Goal: Transaction & Acquisition: Purchase product/service

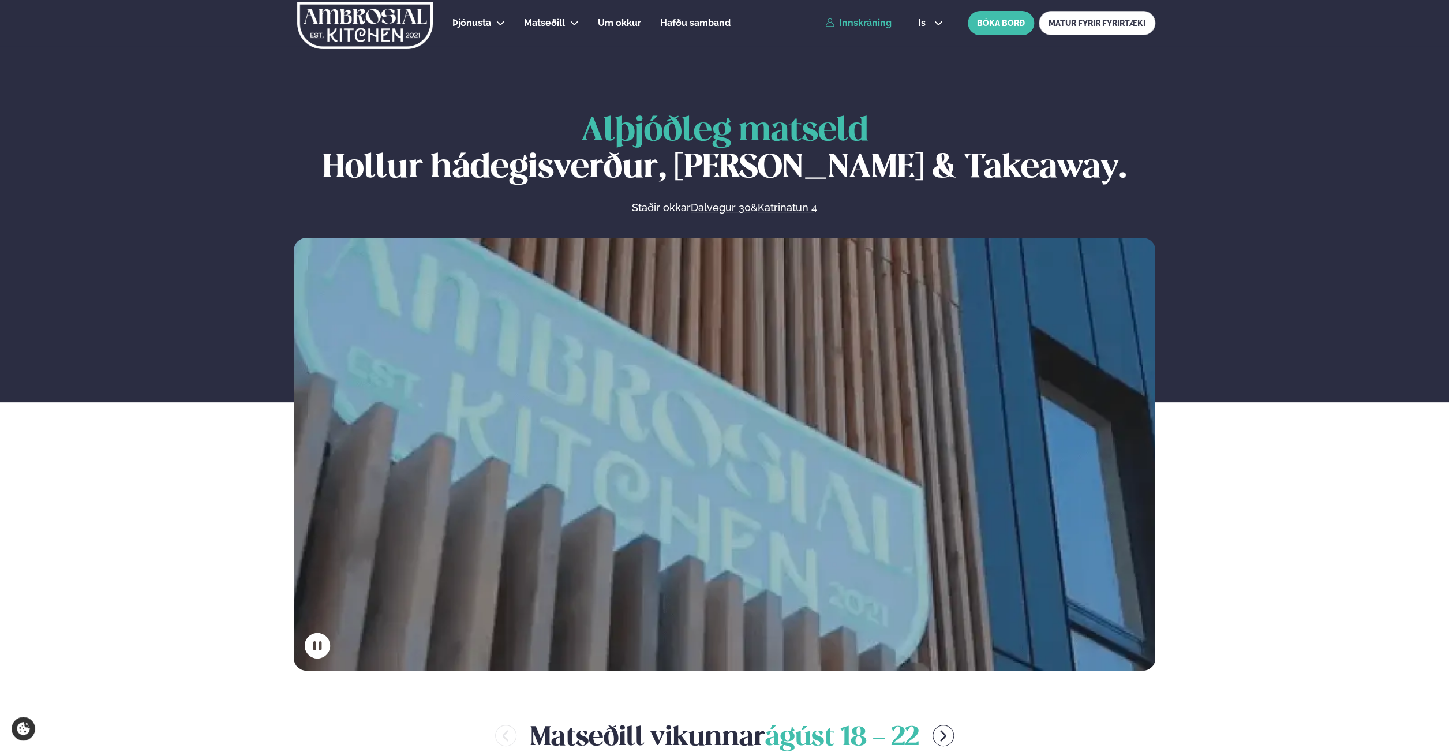
click at [848, 27] on link "Innskráning" at bounding box center [858, 23] width 66 height 10
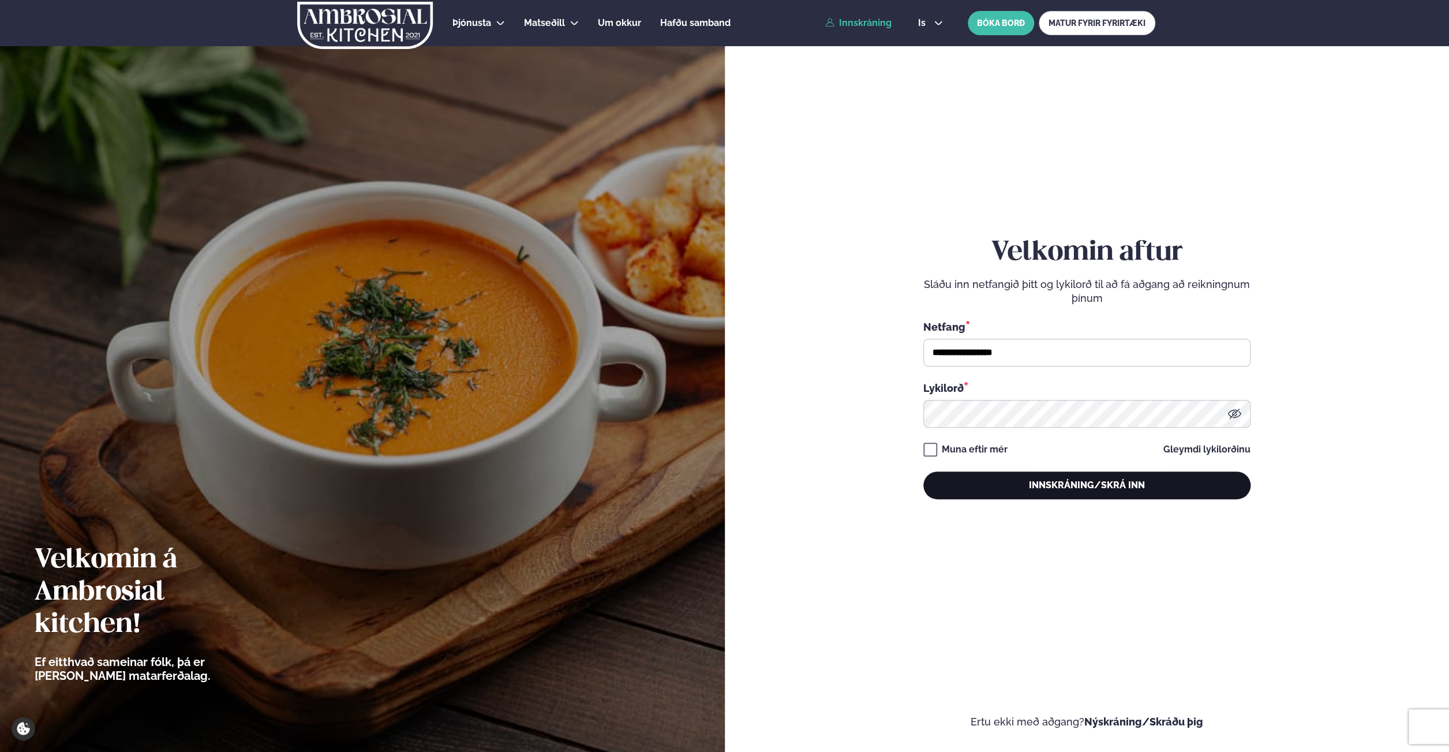
click at [1122, 496] on button "Innskráning/Skrá inn" at bounding box center [1086, 485] width 327 height 28
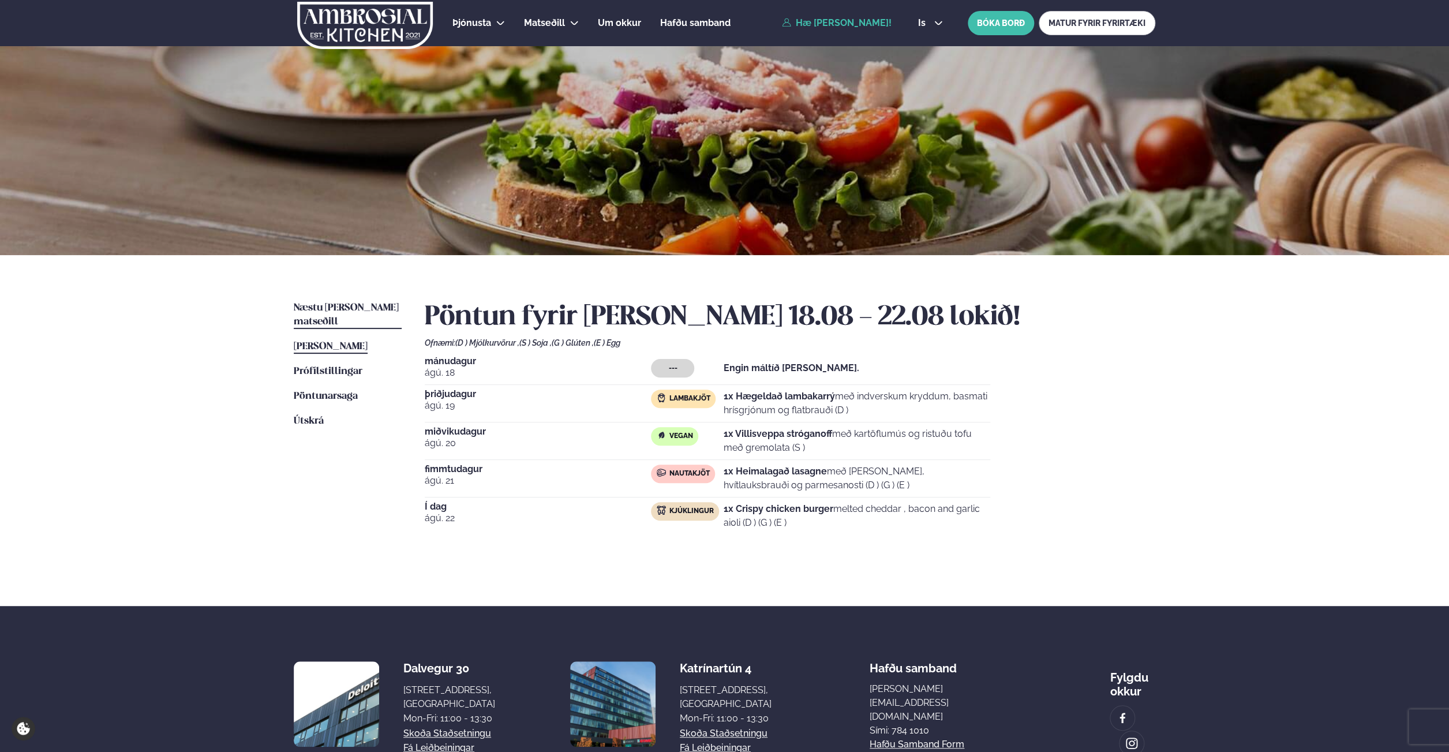
click at [323, 308] on span "Næstu [PERSON_NAME] matseðill" at bounding box center [346, 315] width 105 height 24
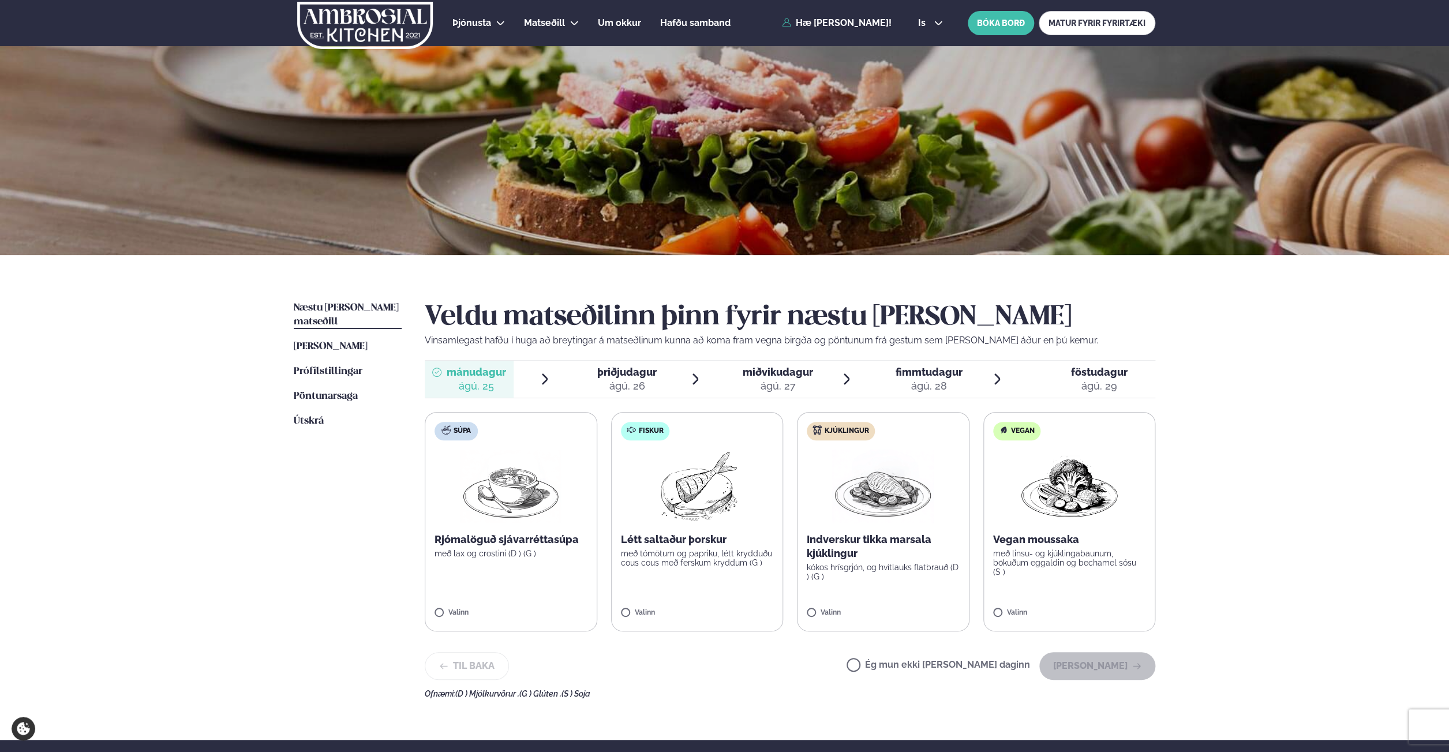
click at [889, 519] on img at bounding box center [883, 486] width 102 height 74
click at [1081, 663] on button "[PERSON_NAME]" at bounding box center [1097, 666] width 116 height 28
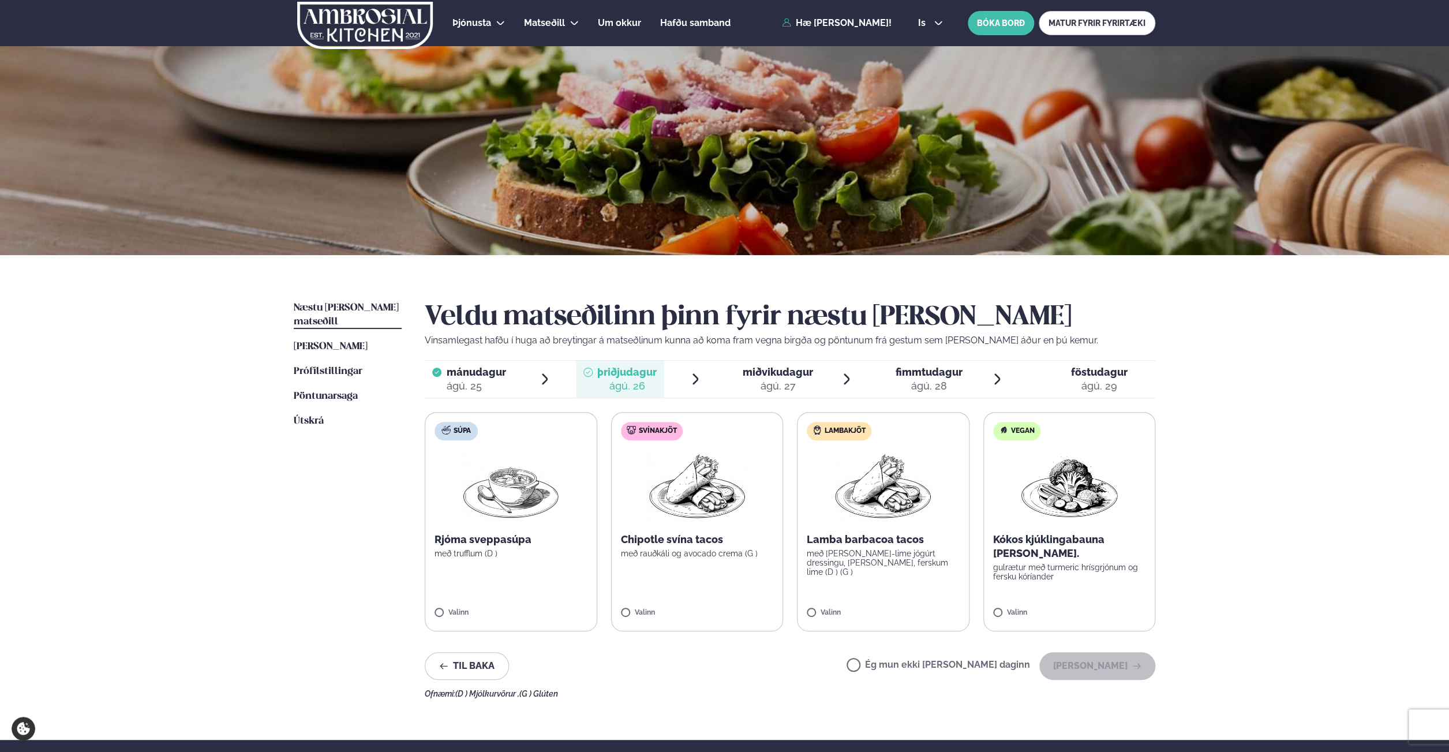
click at [879, 593] on label "Lambakjöt Lamba barbacoa tacos með [PERSON_NAME]-lime jógúrt dressingu, [PERSON…" at bounding box center [883, 521] width 173 height 219
click at [1080, 666] on button "[PERSON_NAME]" at bounding box center [1097, 666] width 116 height 28
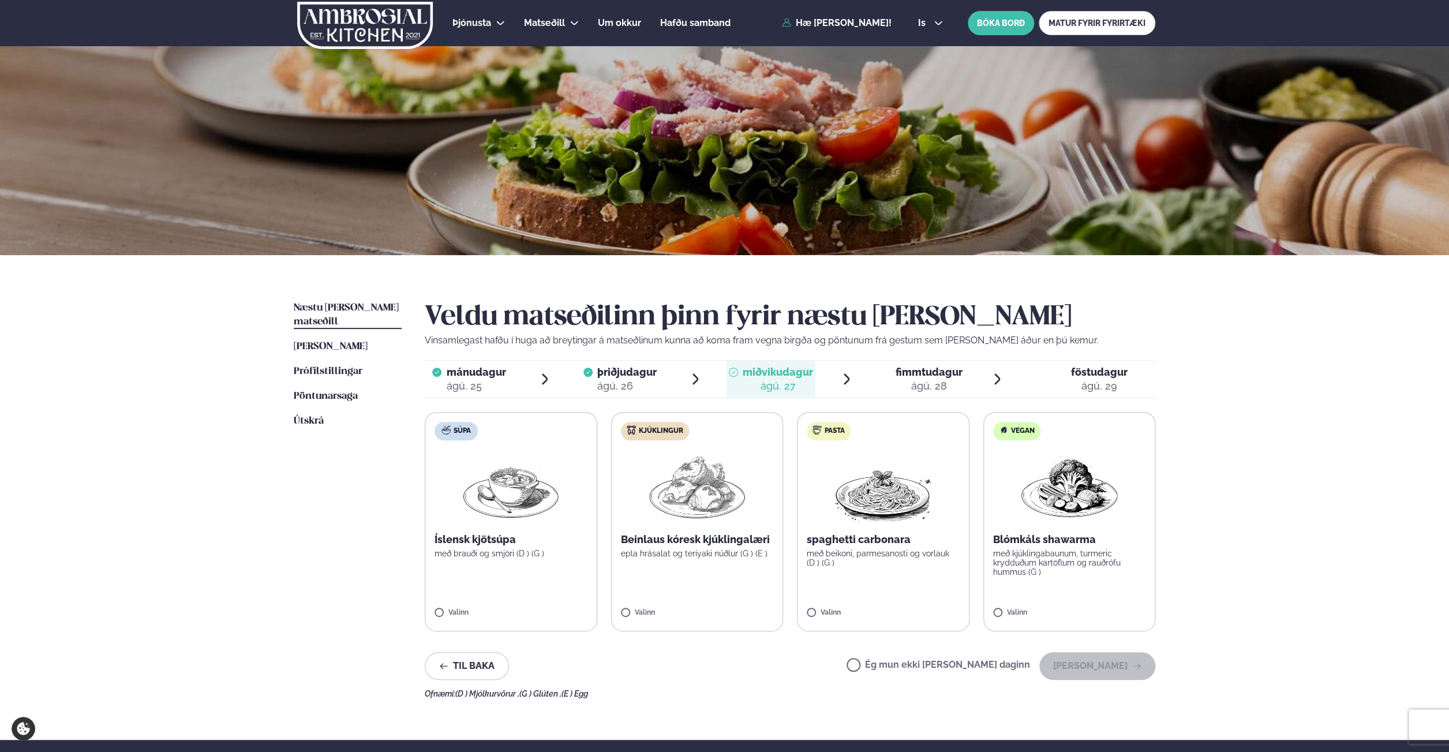
scroll to position [2, 0]
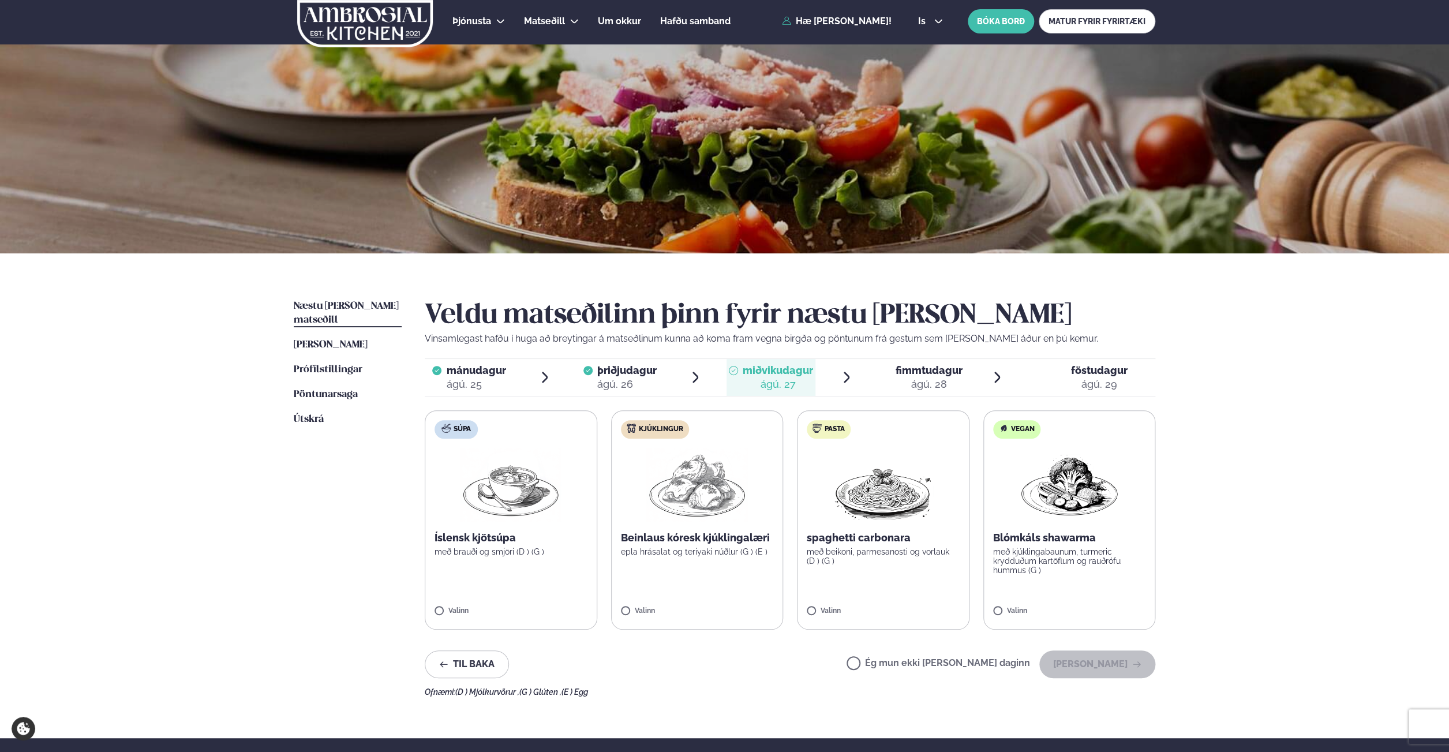
click at [700, 472] on img at bounding box center [697, 485] width 102 height 74
click at [1099, 672] on button "[PERSON_NAME]" at bounding box center [1097, 664] width 116 height 28
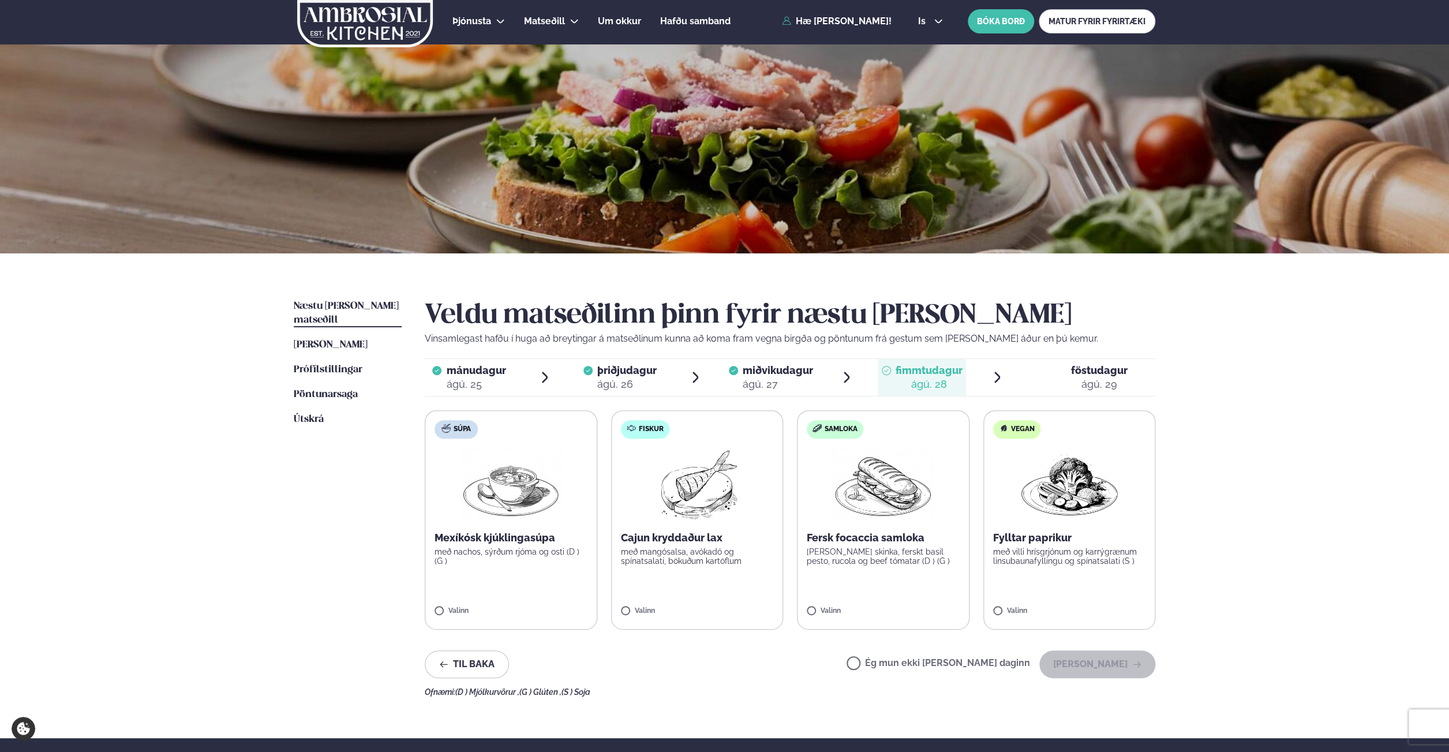
click at [697, 602] on label "Fiskur Cajun kryddaður lax með mangósalsa, avókadó og spínatsalati, bökuðum kar…" at bounding box center [697, 519] width 173 height 219
click at [1116, 662] on button "[PERSON_NAME]" at bounding box center [1097, 664] width 116 height 28
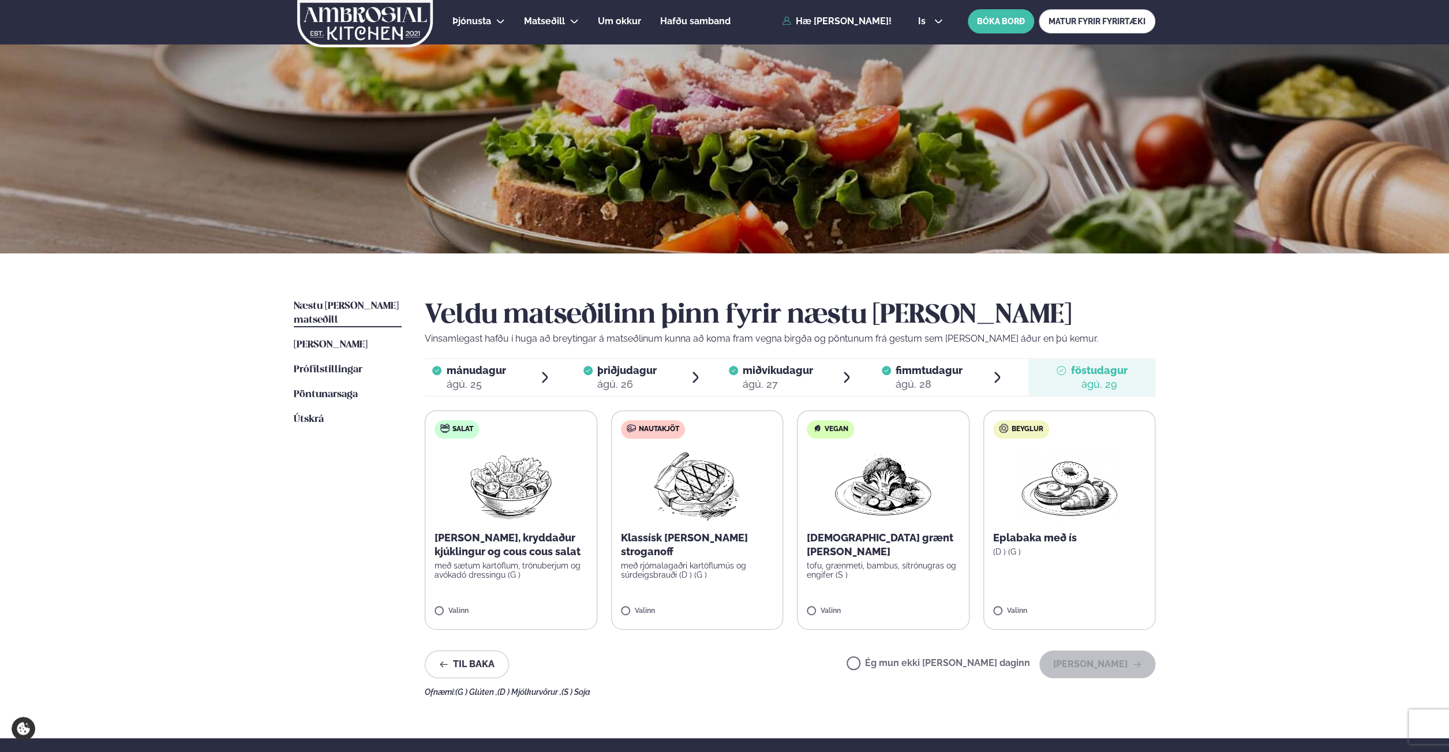
click at [695, 571] on label "Nautakjöt Klassísk [PERSON_NAME] stroganoff með rjómalagaðri kartöflumús og súr…" at bounding box center [697, 519] width 173 height 219
click at [1079, 663] on button "[PERSON_NAME]" at bounding box center [1097, 664] width 116 height 28
